Goal: Transaction & Acquisition: Download file/media

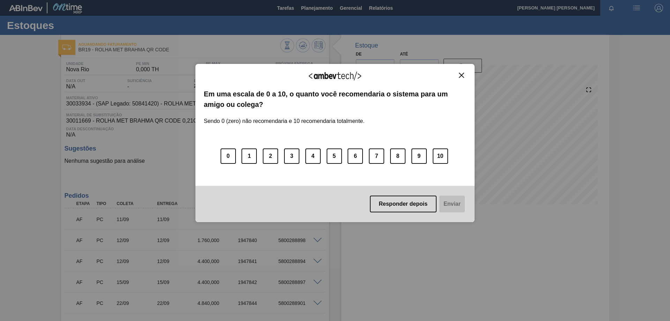
click at [460, 74] on img "Close" at bounding box center [461, 75] width 5 height 5
click at [463, 75] on img "Close" at bounding box center [461, 75] width 5 height 5
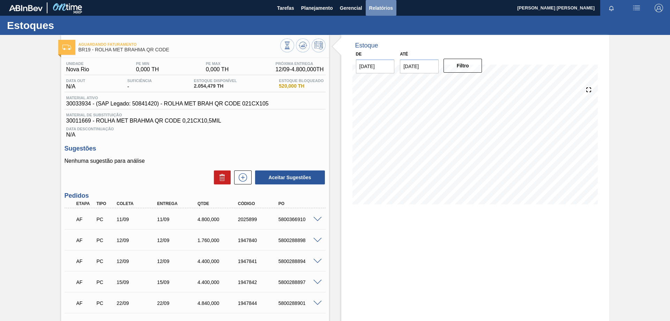
click at [383, 7] on span "Relatórios" at bounding box center [381, 8] width 24 height 8
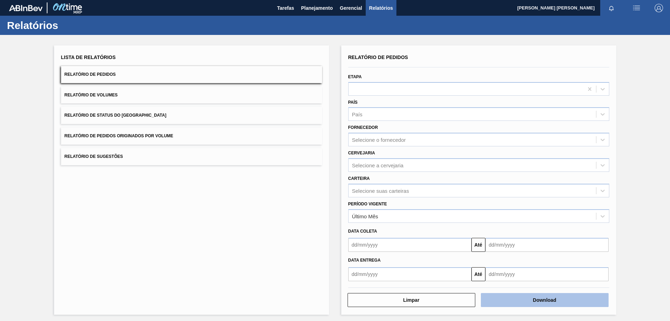
click at [523, 303] on button "Download" at bounding box center [545, 300] width 128 height 14
